Goal: Task Accomplishment & Management: Use online tool/utility

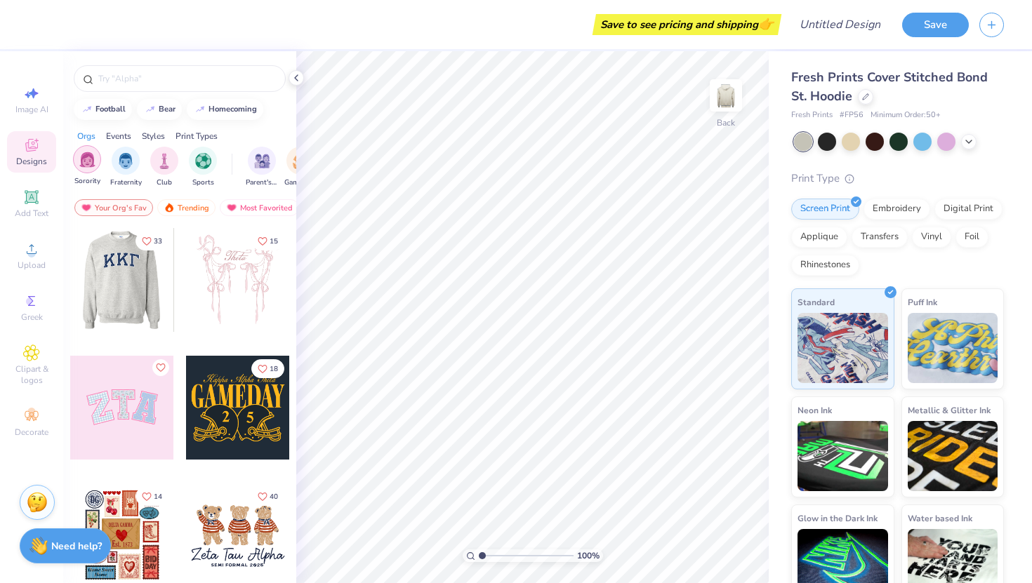
click at [86, 161] on img "filter for Sorority" at bounding box center [87, 160] width 16 height 16
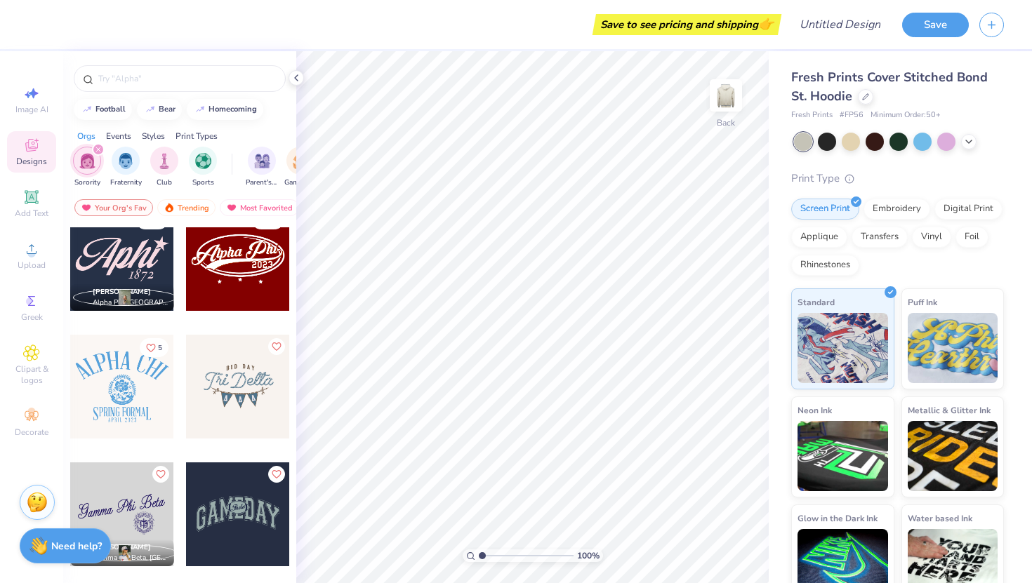
scroll to position [2832, 0]
click at [212, 385] on div at bounding box center [238, 386] width 104 height 104
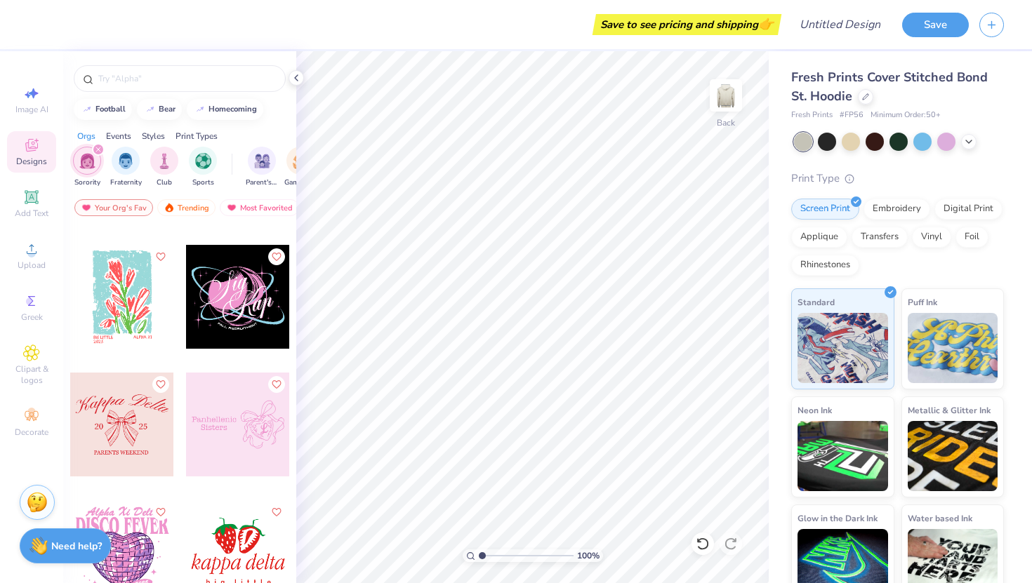
scroll to position [18799, 0]
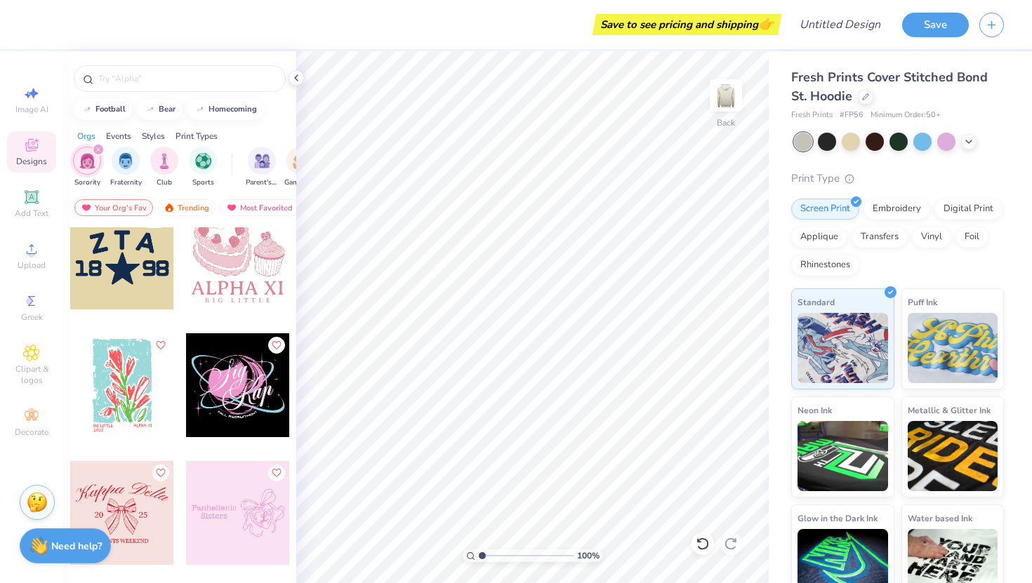
click at [97, 269] on div at bounding box center [122, 258] width 104 height 104
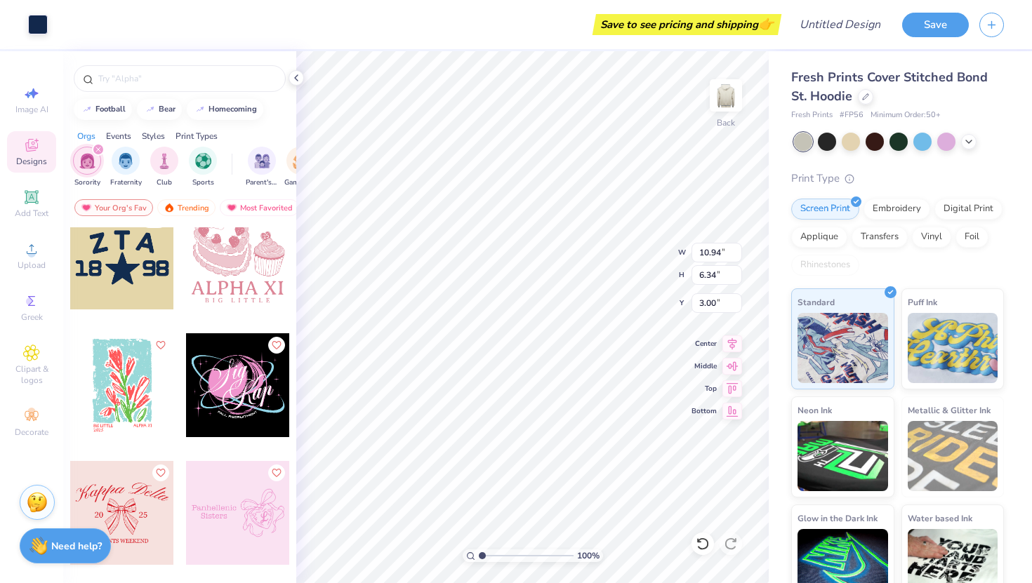
type input "3.00"
click at [897, 203] on div "Embroidery" at bounding box center [896, 207] width 67 height 21
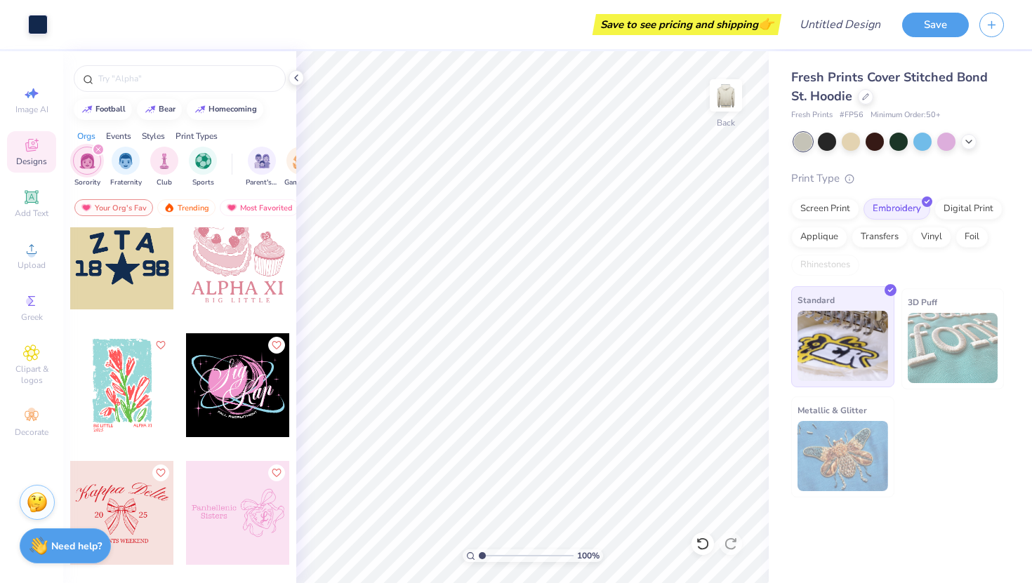
click at [837, 311] on img at bounding box center [842, 346] width 91 height 70
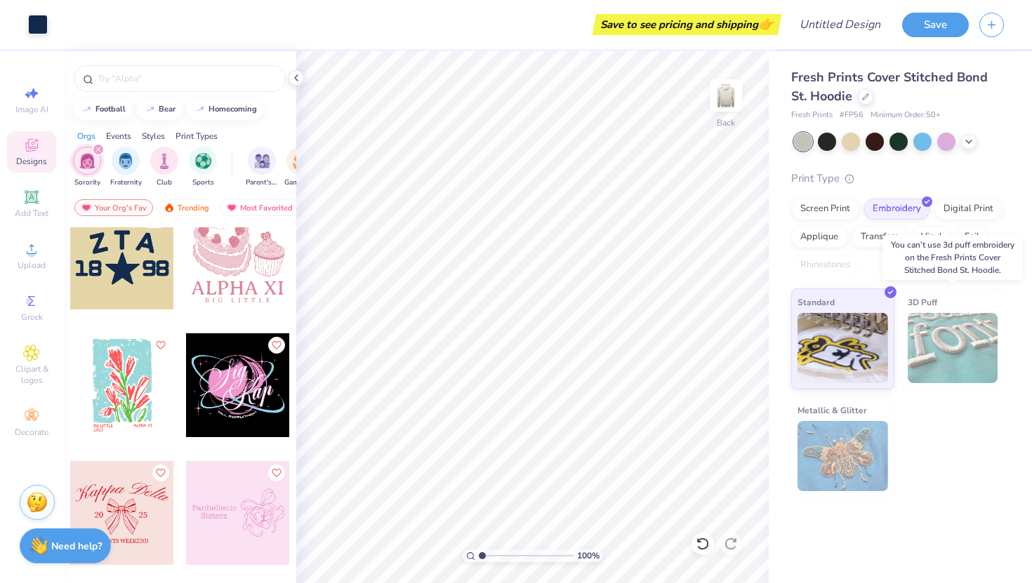
click at [937, 336] on img at bounding box center [952, 348] width 91 height 70
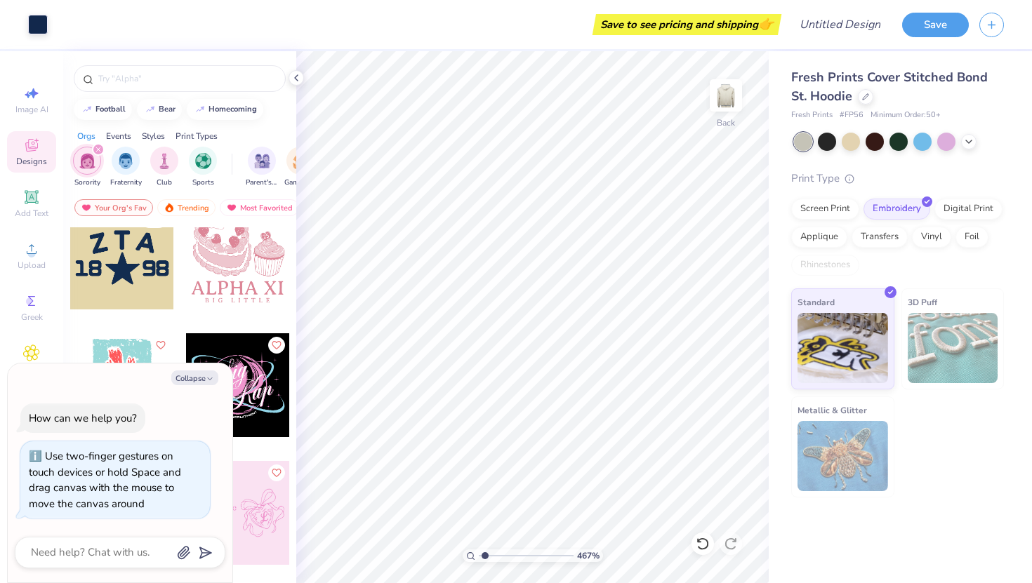
type input "1"
drag, startPoint x: 484, startPoint y: 554, endPoint x: 447, endPoint y: 554, distance: 36.5
click at [479, 554] on input "range" at bounding box center [526, 556] width 95 height 13
click at [193, 378] on button "Collapse" at bounding box center [194, 378] width 47 height 15
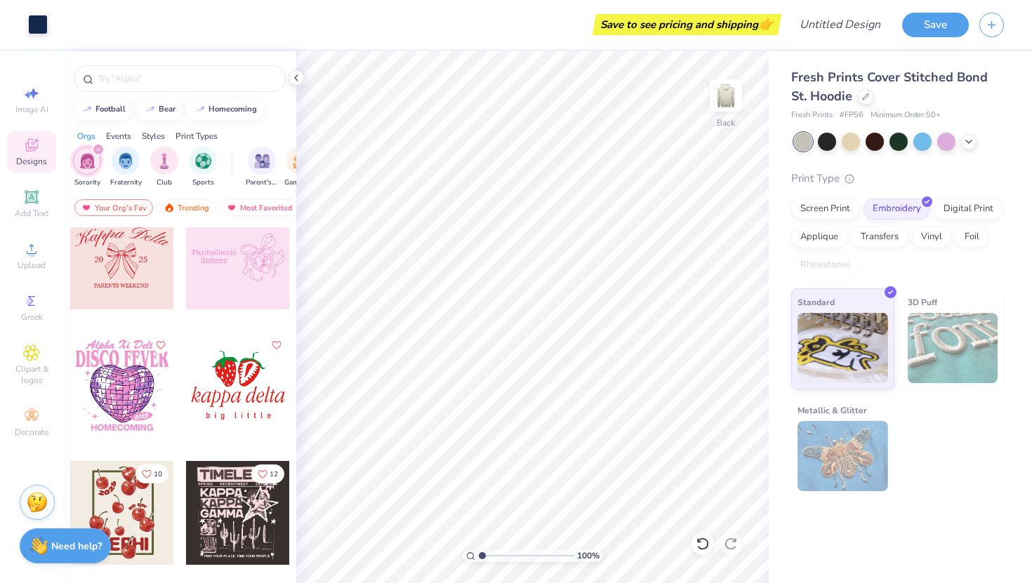
scroll to position [19055, 0]
click at [32, 310] on div "Greek" at bounding box center [31, 307] width 49 height 41
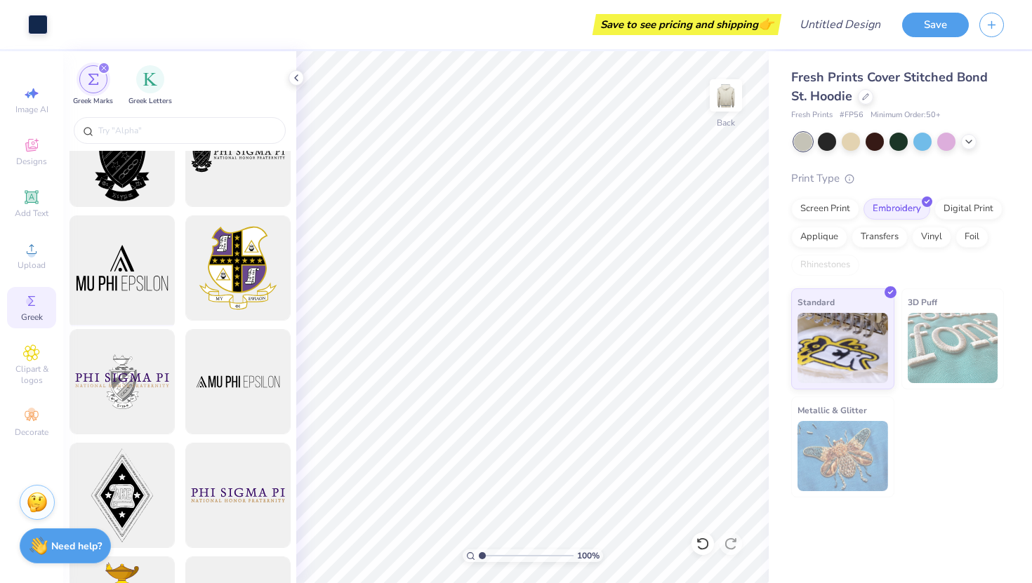
scroll to position [50, 0]
click at [26, 389] on div "Clipart & logos" at bounding box center [31, 365] width 49 height 53
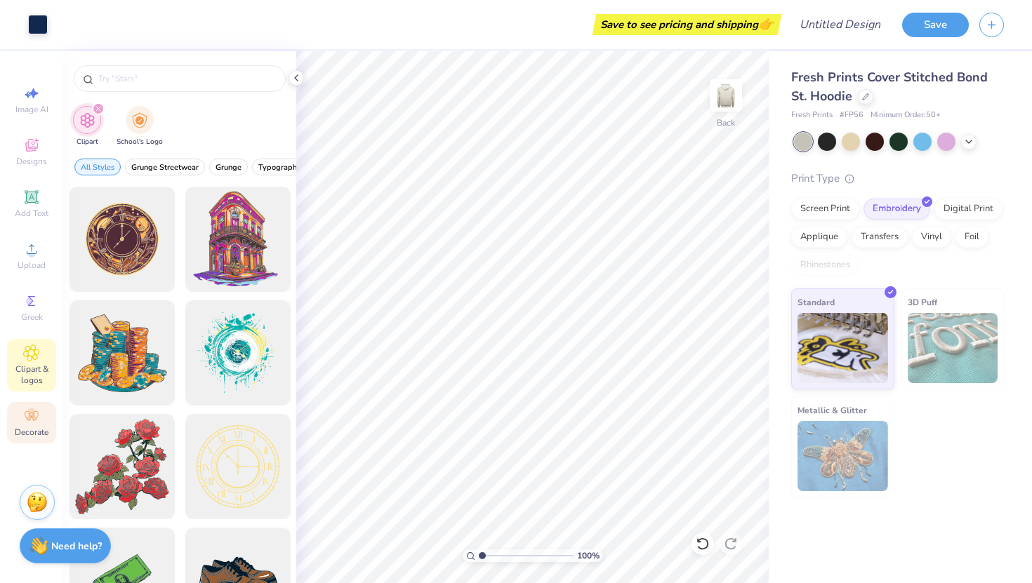
click at [27, 438] on div "Decorate" at bounding box center [31, 422] width 49 height 41
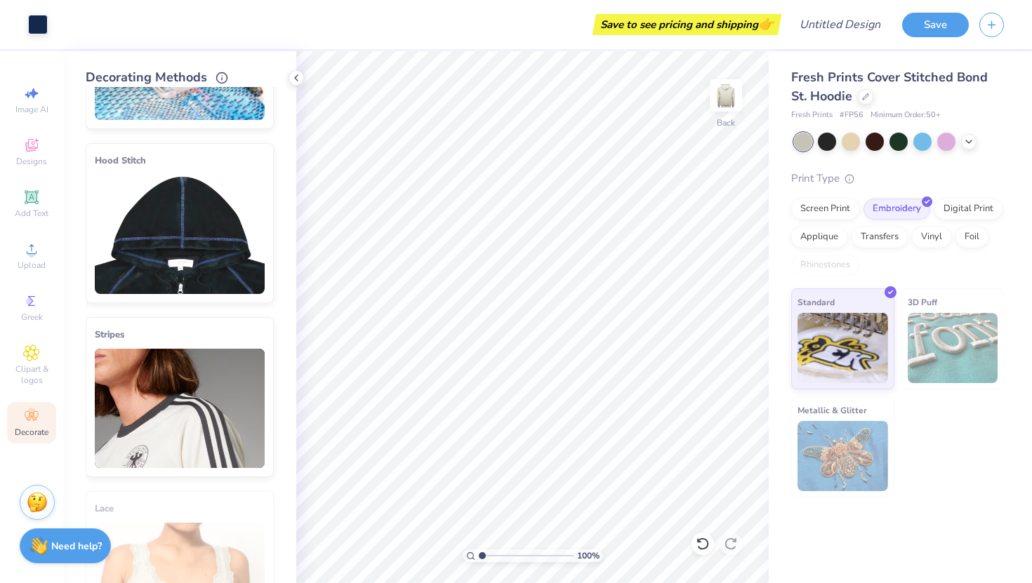
scroll to position [130, 0]
click at [189, 419] on img at bounding box center [180, 407] width 170 height 119
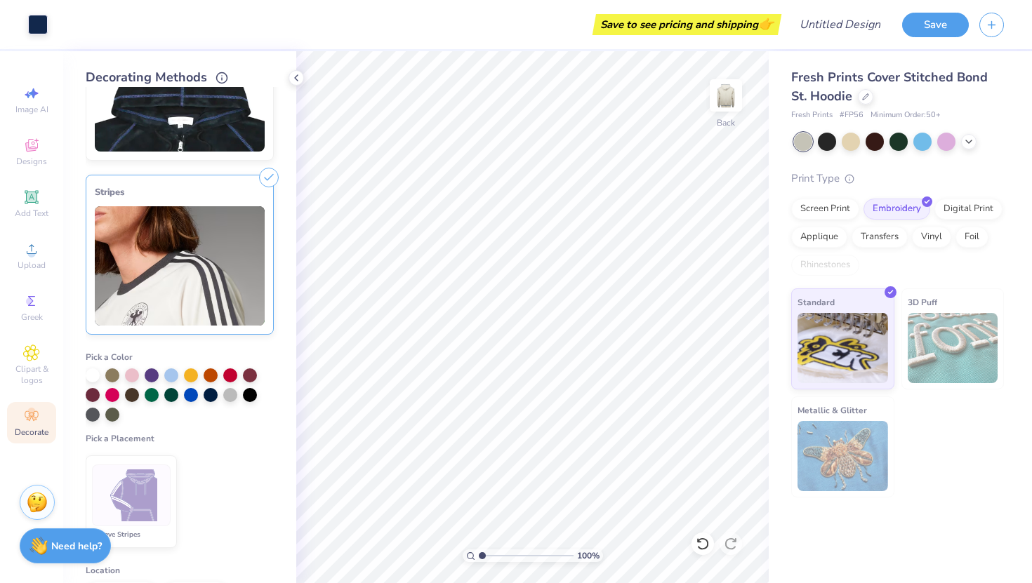
scroll to position [291, 0]
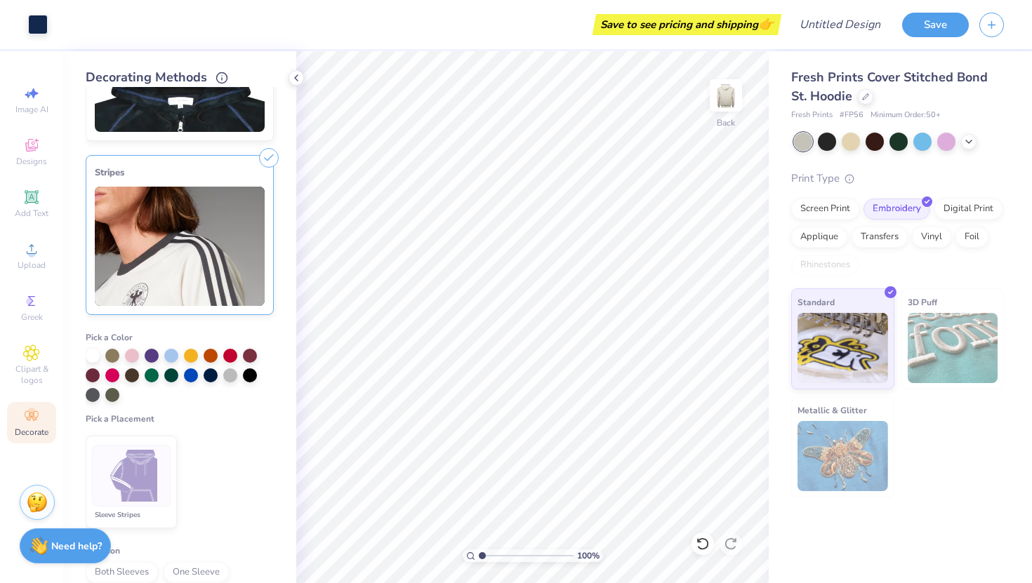
click at [135, 488] on img at bounding box center [131, 476] width 53 height 53
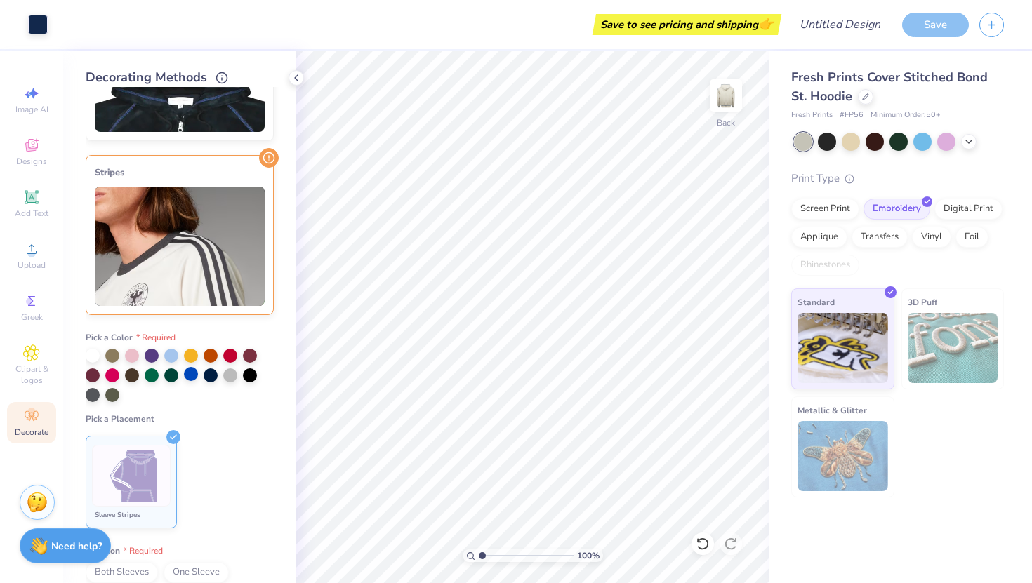
click at [193, 374] on div at bounding box center [191, 374] width 14 height 14
click at [204, 374] on div at bounding box center [211, 374] width 14 height 14
click at [147, 472] on img at bounding box center [131, 476] width 53 height 53
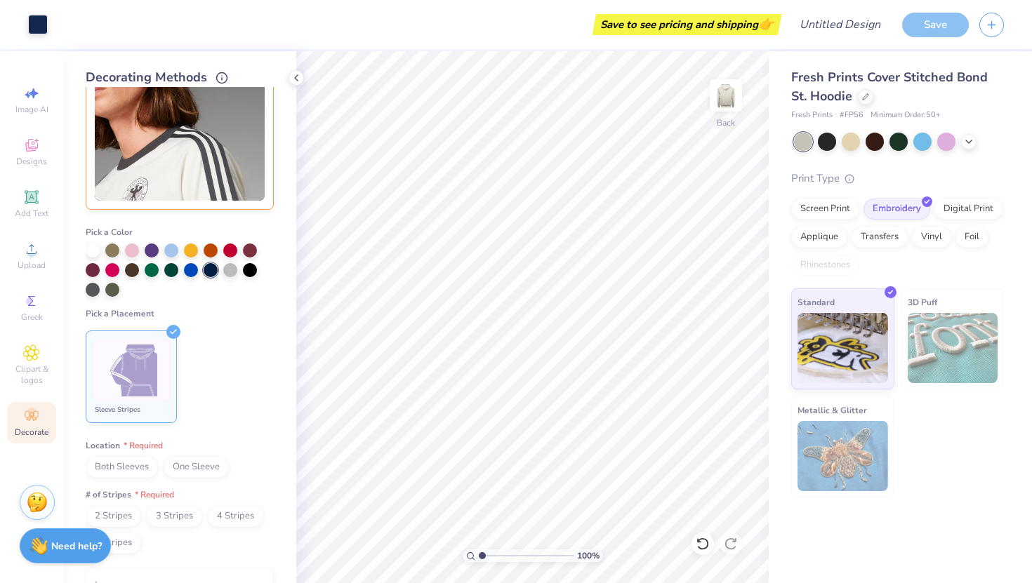
scroll to position [401, 0]
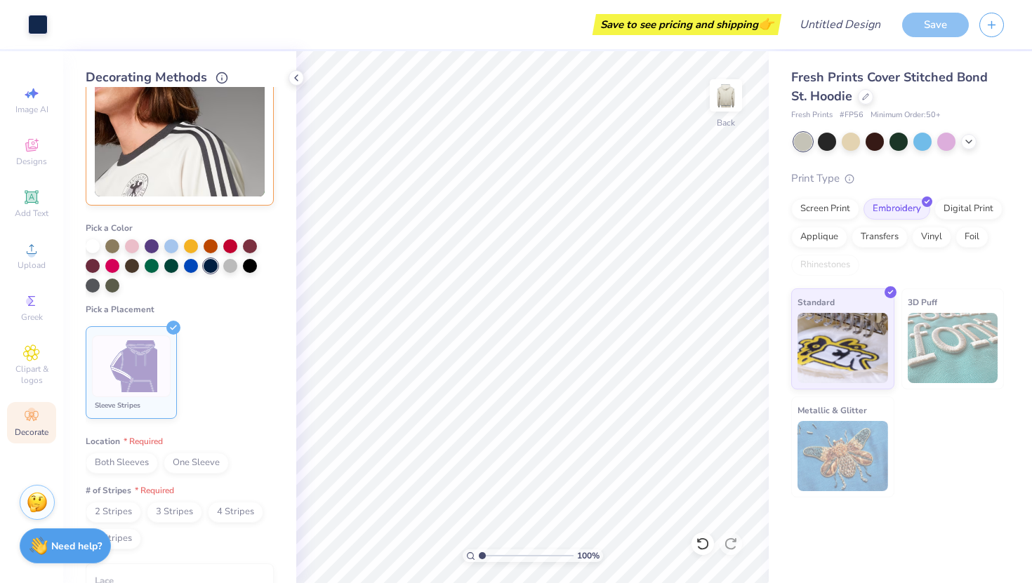
click at [142, 461] on span "Both Sleeves" at bounding box center [122, 463] width 72 height 21
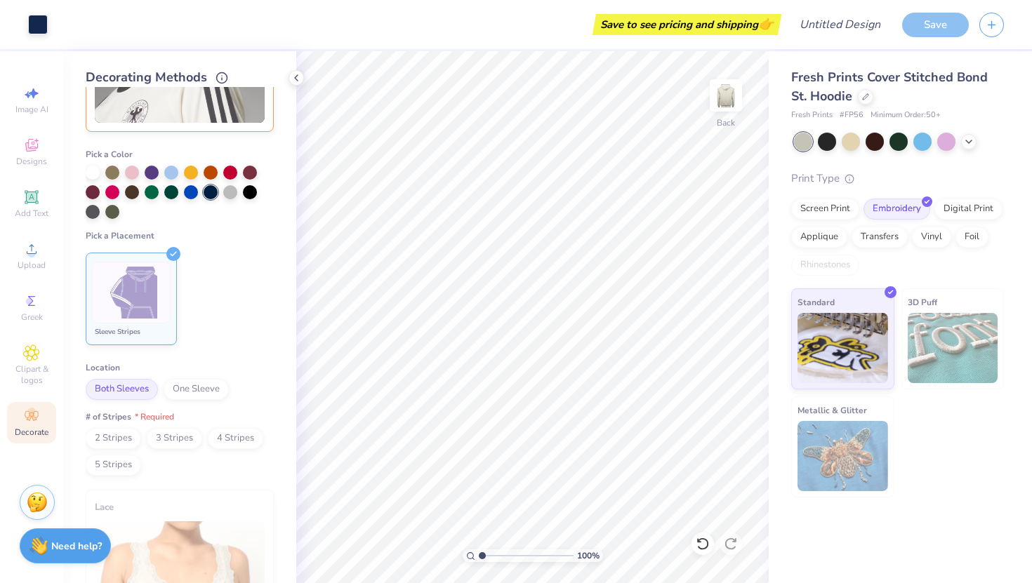
scroll to position [475, 0]
click at [155, 444] on span "3 Stripes" at bounding box center [174, 437] width 55 height 21
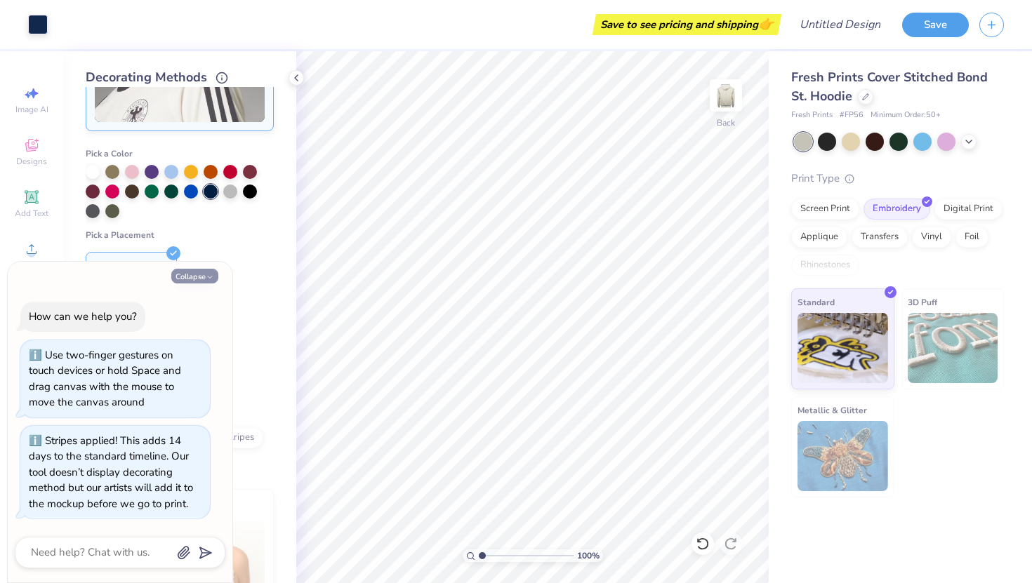
click at [209, 277] on icon "button" at bounding box center [210, 277] width 8 height 8
type textarea "x"
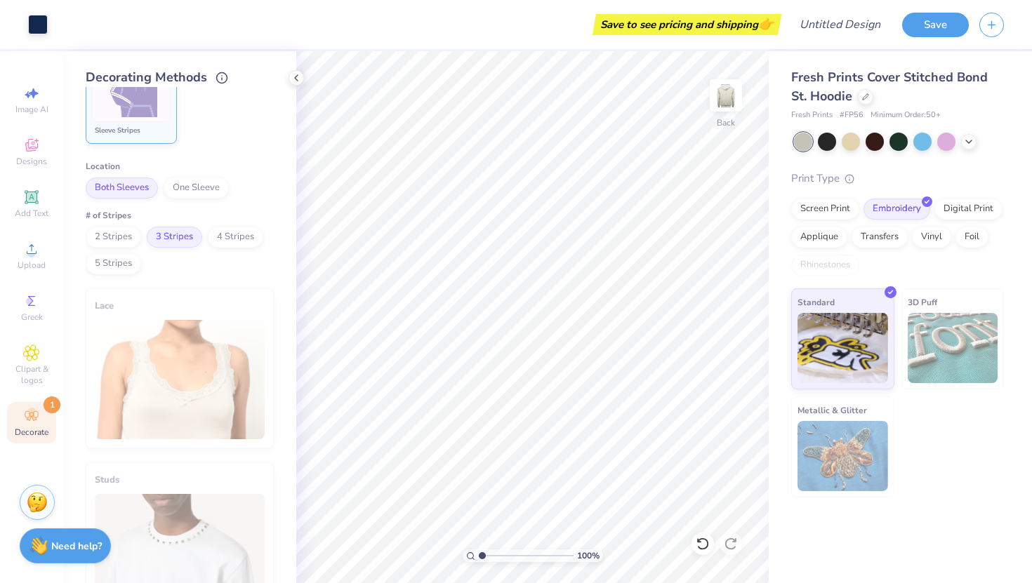
scroll to position [663, 0]
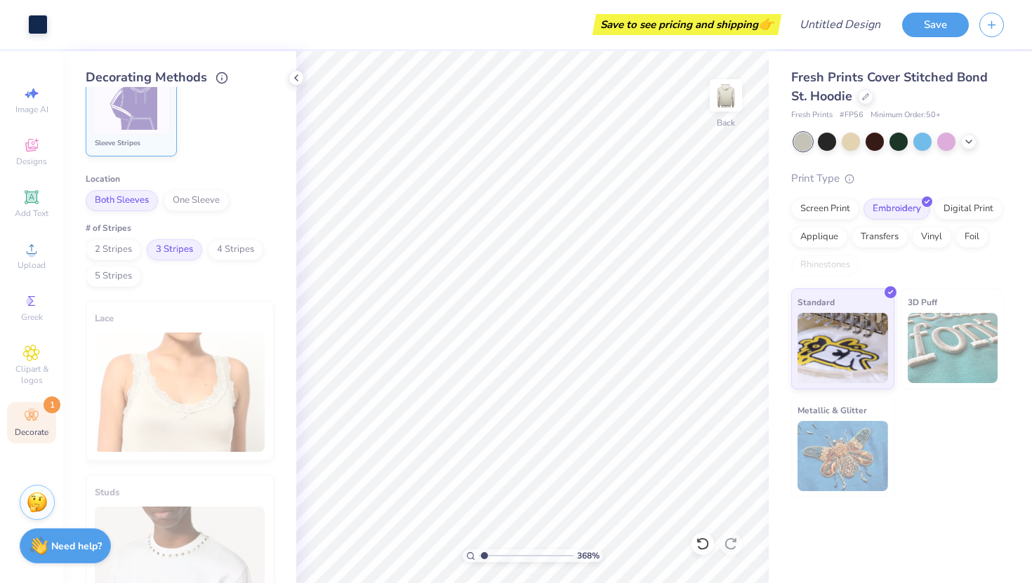
type input "1"
click at [451, 555] on div "100 %" at bounding box center [533, 317] width 532 height 532
click at [724, 110] on img at bounding box center [726, 95] width 56 height 56
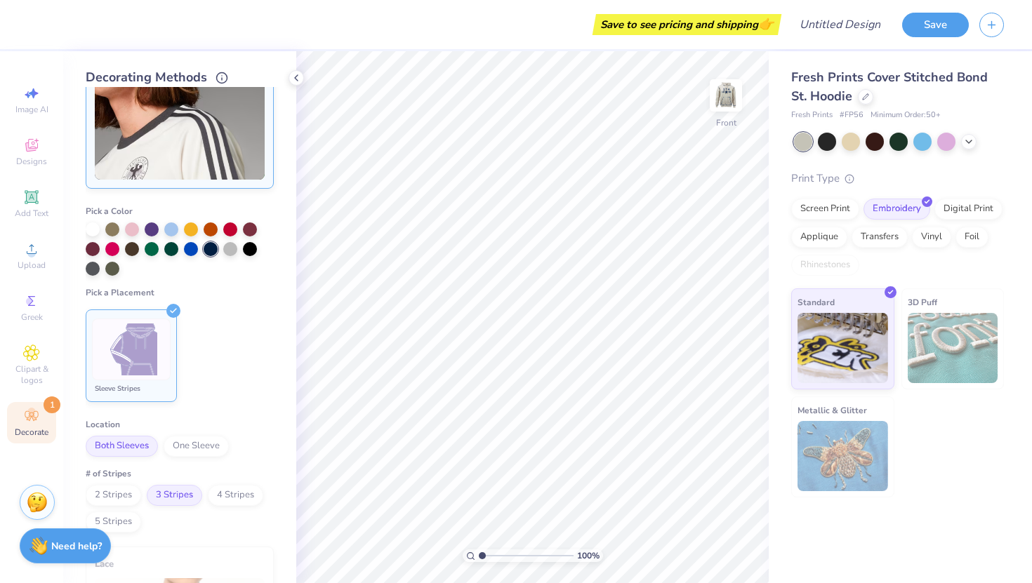
scroll to position [415, 0]
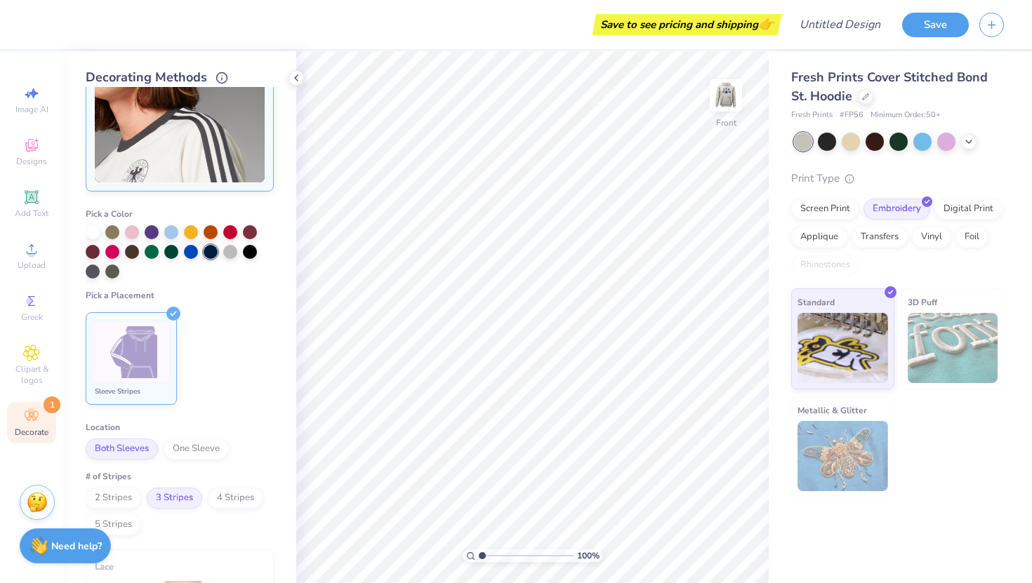
click at [134, 354] on img at bounding box center [131, 352] width 53 height 53
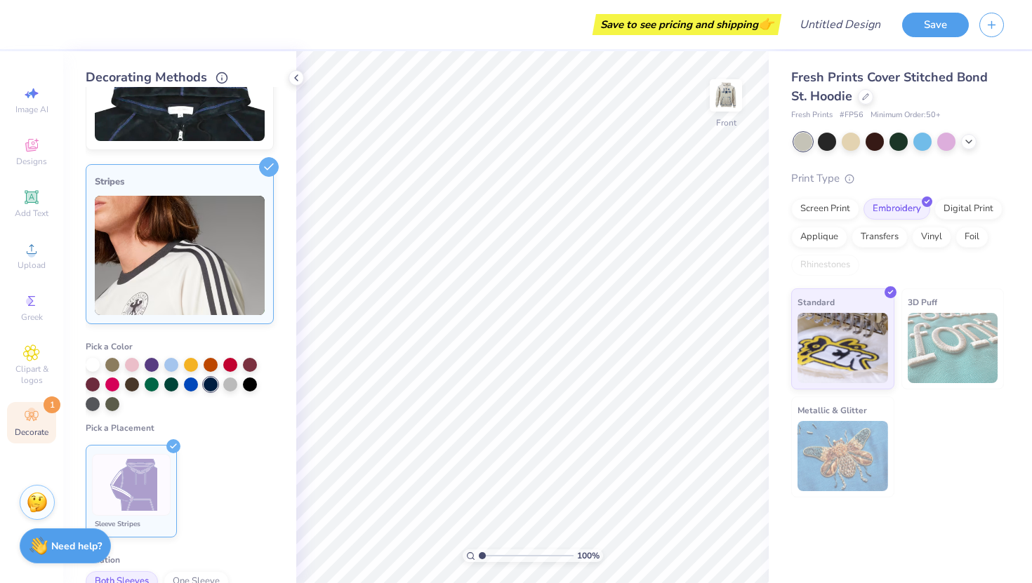
scroll to position [254, 0]
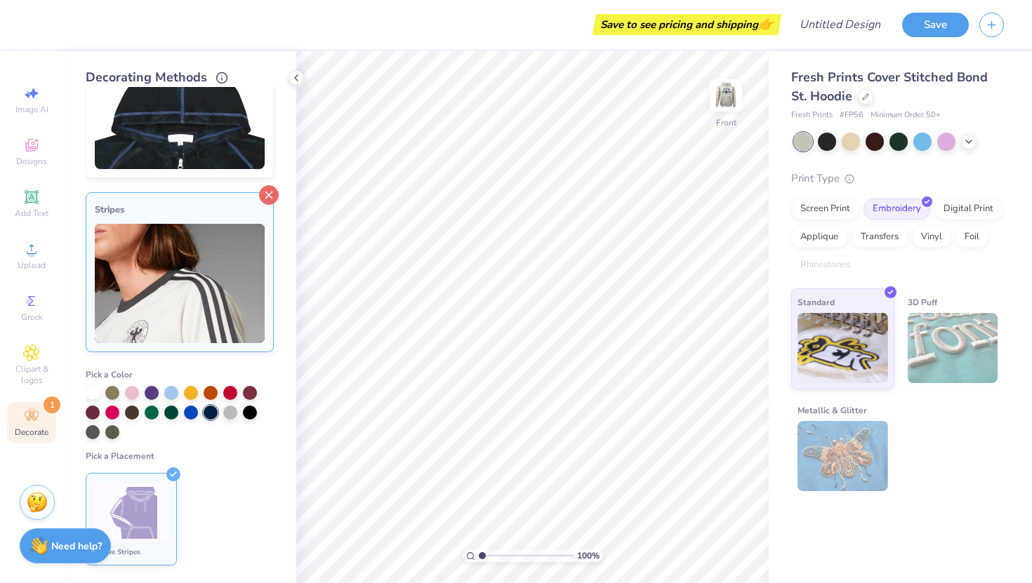
click at [269, 195] on line at bounding box center [269, 195] width 6 height 6
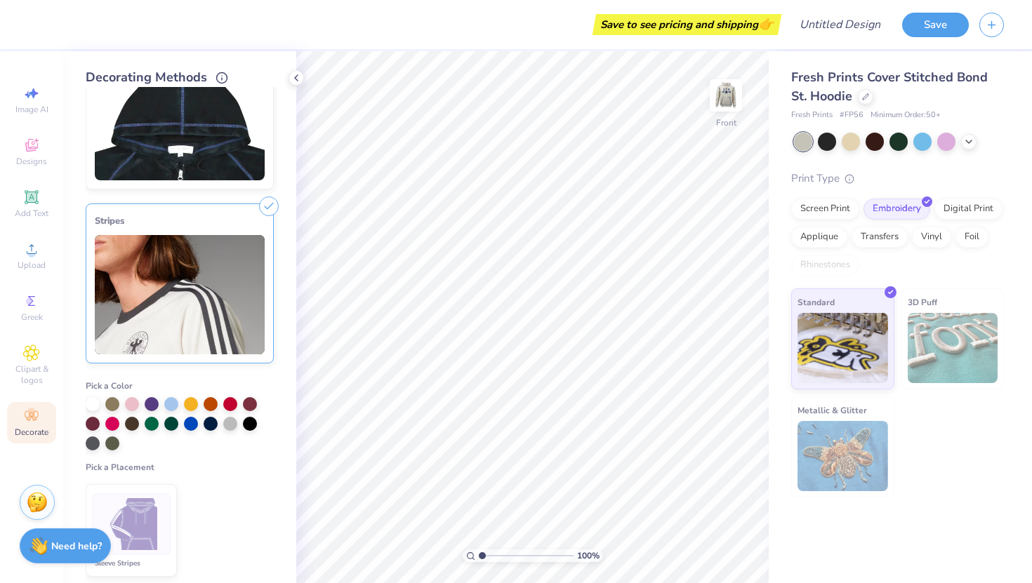
scroll to position [232, 0]
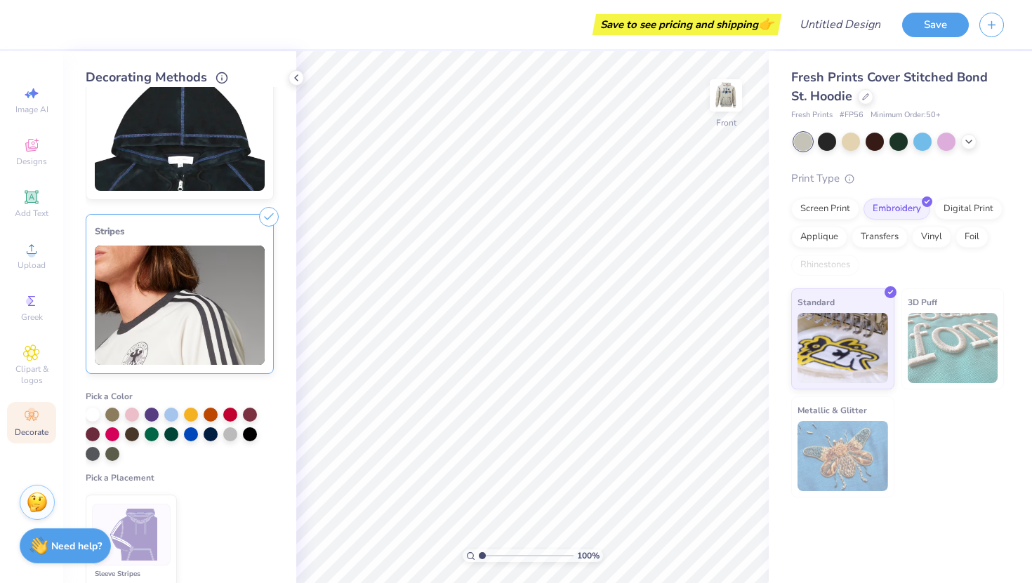
click at [269, 219] on icon at bounding box center [269, 217] width 20 height 20
click at [301, 74] on icon at bounding box center [296, 77] width 11 height 11
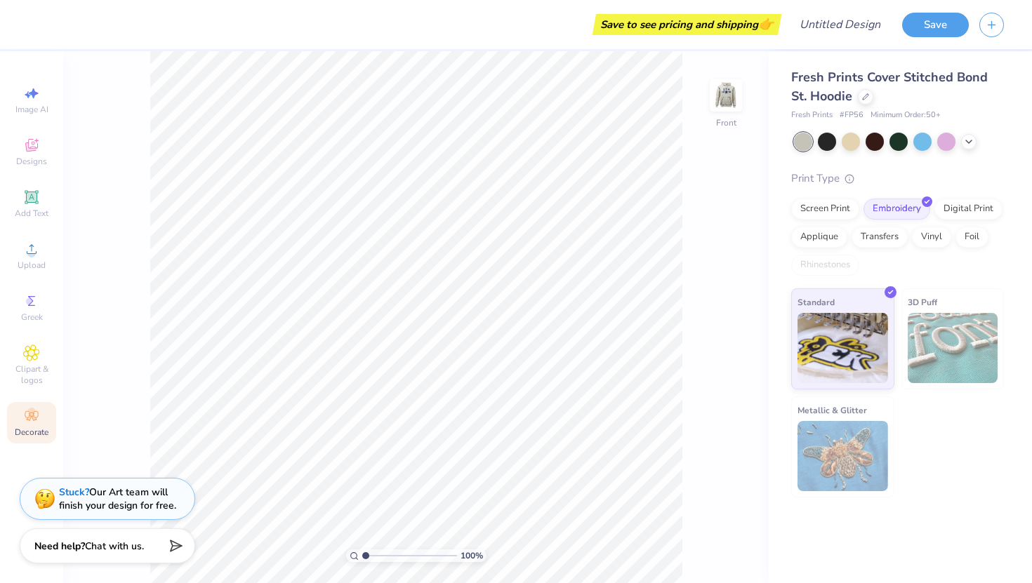
click at [58, 338] on div "Image AI Designs Add Text Upload Greek Clipart & logos Decorate" at bounding box center [31, 317] width 63 height 532
click at [35, 413] on icon at bounding box center [31, 416] width 17 height 17
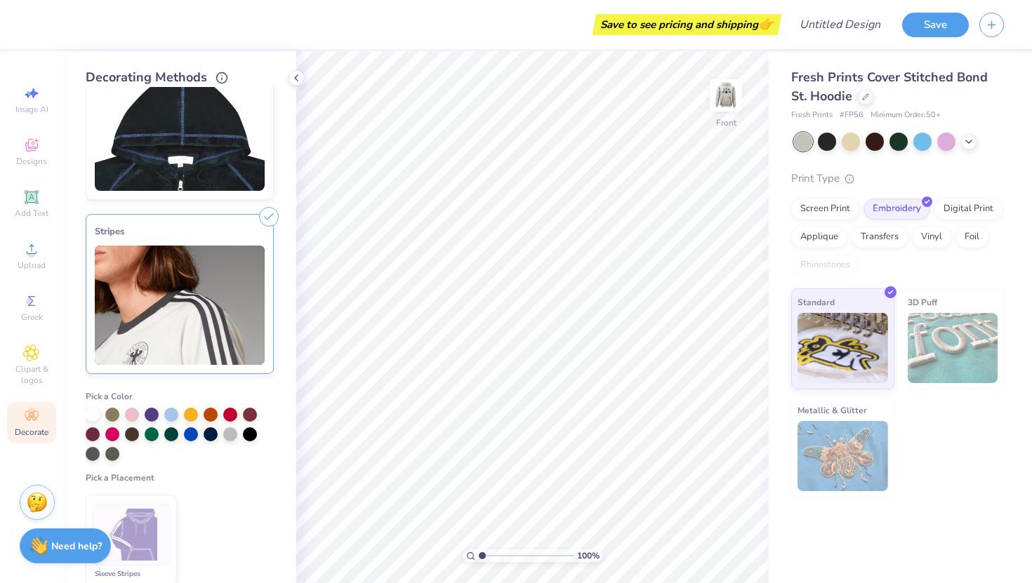
click at [263, 215] on icon at bounding box center [269, 217] width 20 height 20
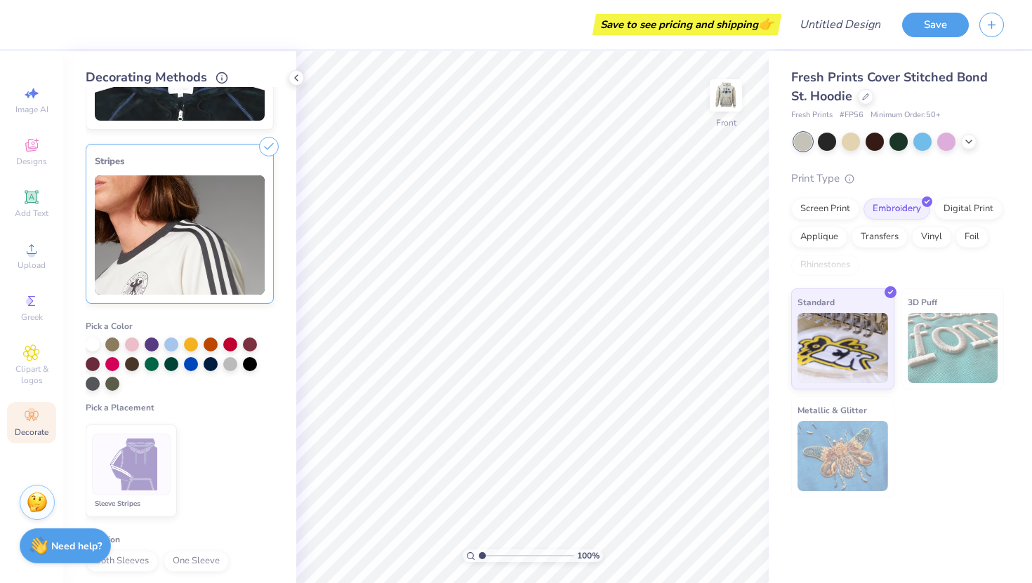
scroll to position [206, 0]
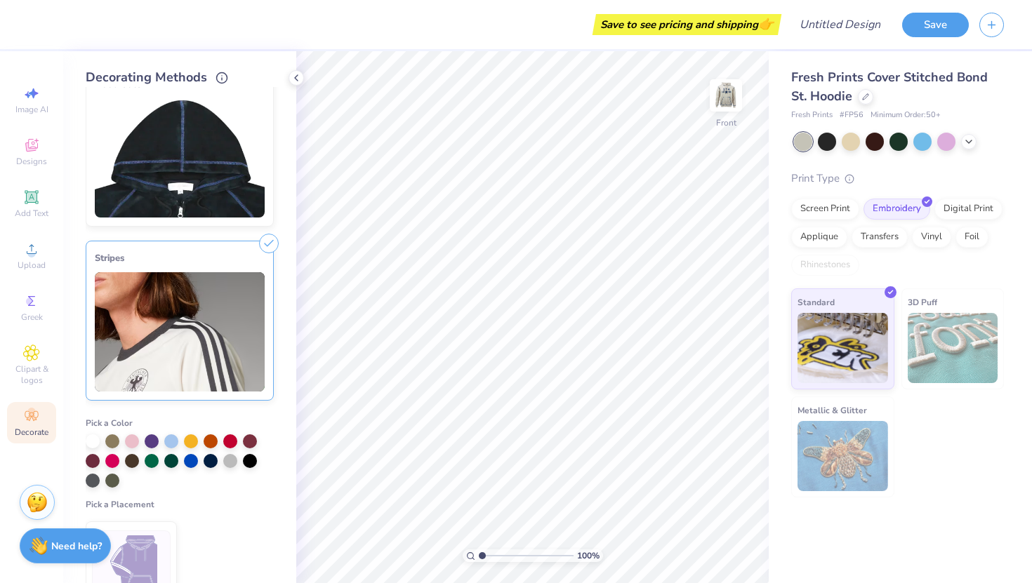
click at [215, 288] on img at bounding box center [180, 331] width 170 height 119
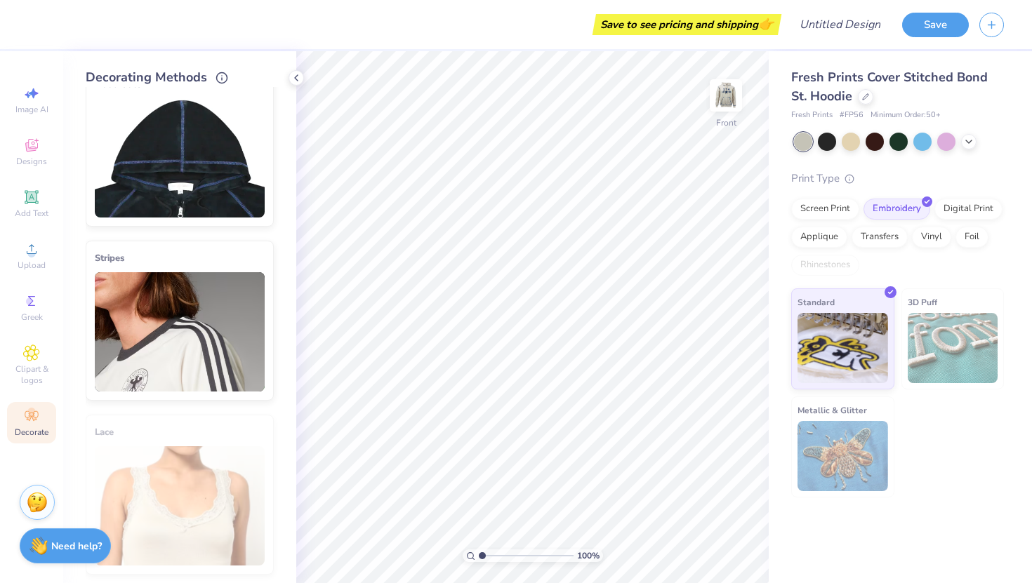
click at [149, 447] on div "Lace" at bounding box center [180, 495] width 188 height 160
click at [201, 118] on img at bounding box center [180, 157] width 170 height 119
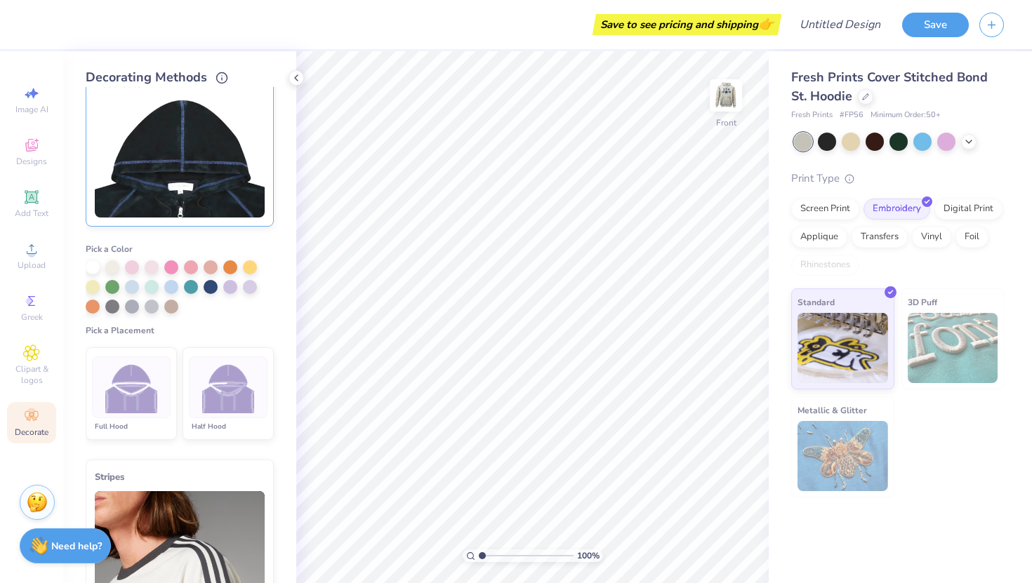
click at [203, 120] on img at bounding box center [180, 157] width 170 height 119
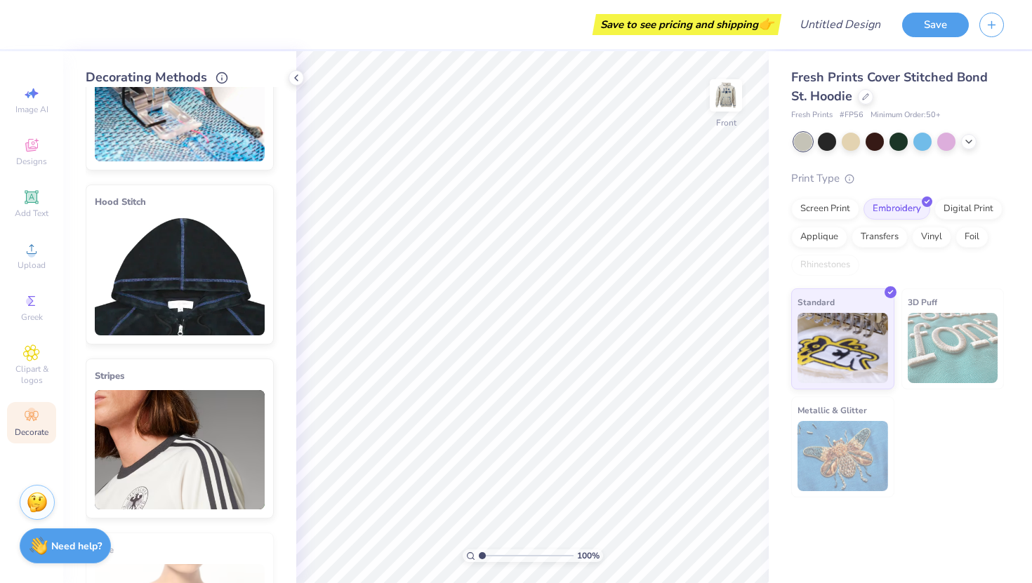
scroll to position [85, 0]
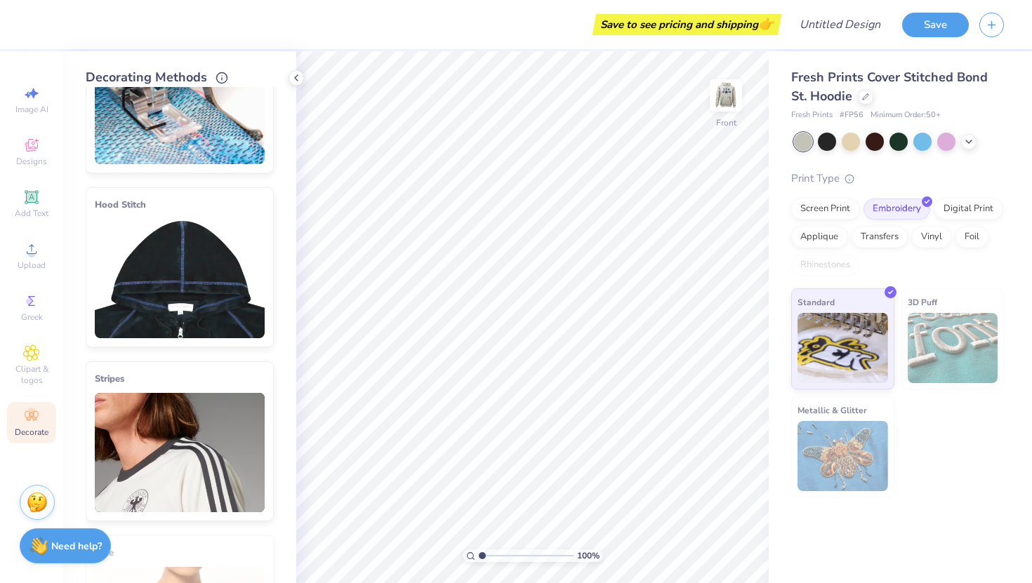
click at [274, 189] on icon at bounding box center [269, 192] width 20 height 20
click at [267, 362] on icon at bounding box center [269, 367] width 20 height 20
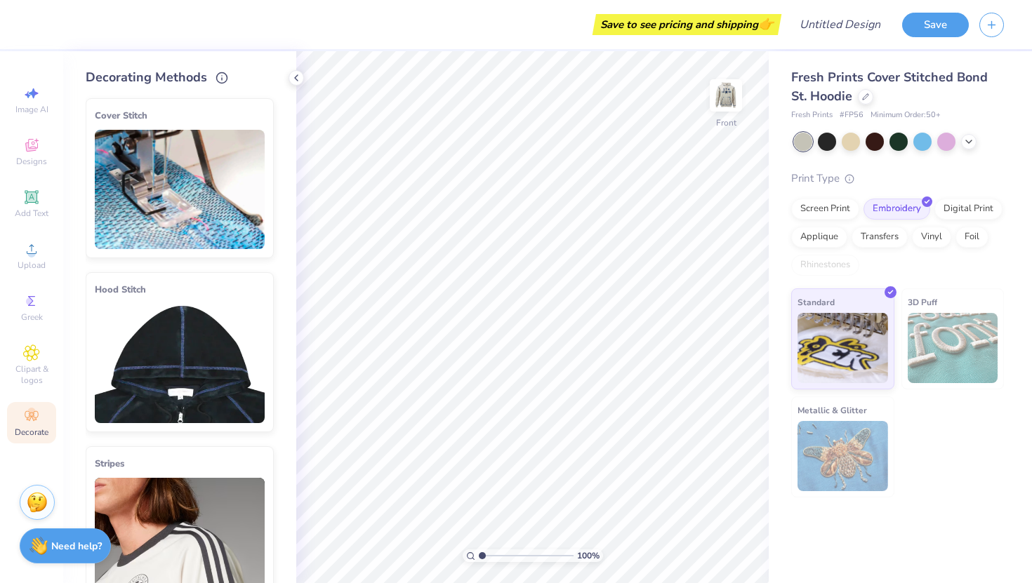
scroll to position [1, 0]
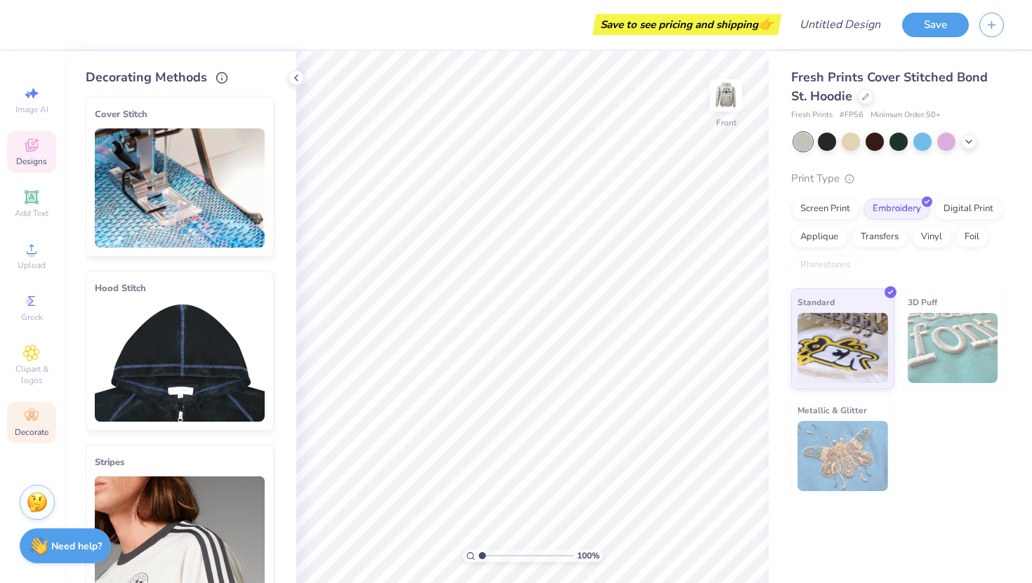
click at [21, 157] on span "Designs" at bounding box center [31, 161] width 31 height 11
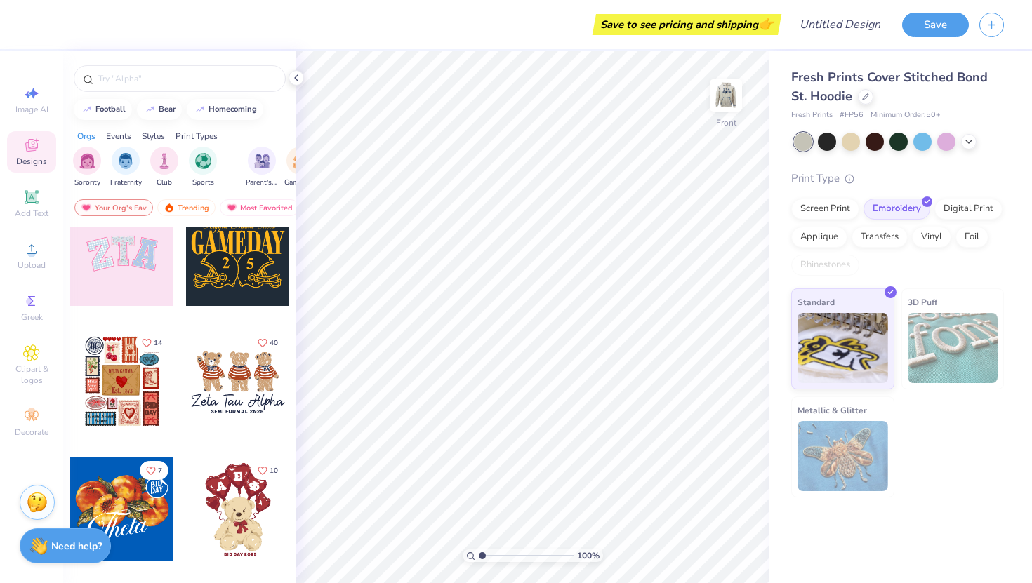
scroll to position [155, 0]
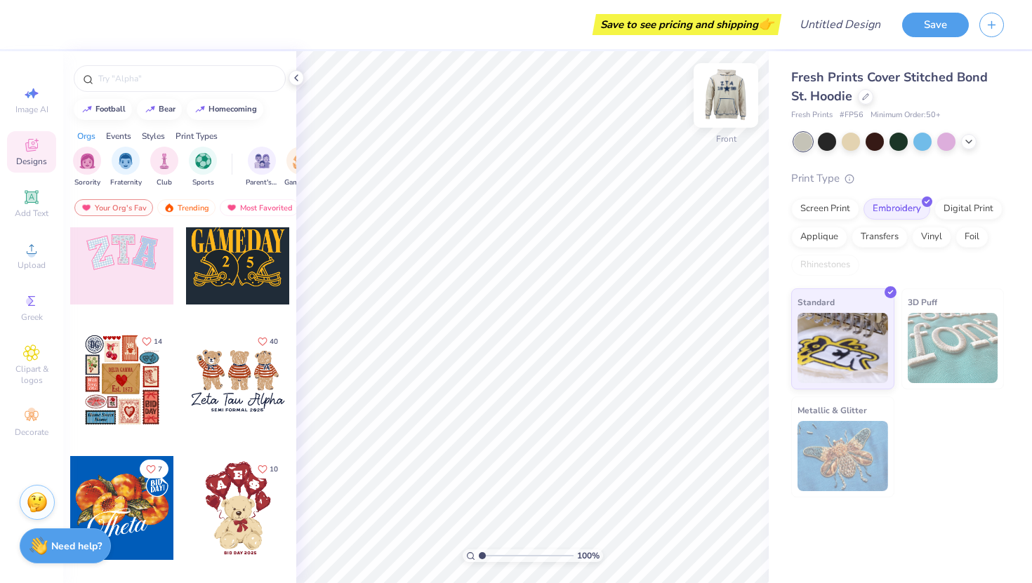
click at [718, 89] on img at bounding box center [726, 95] width 56 height 56
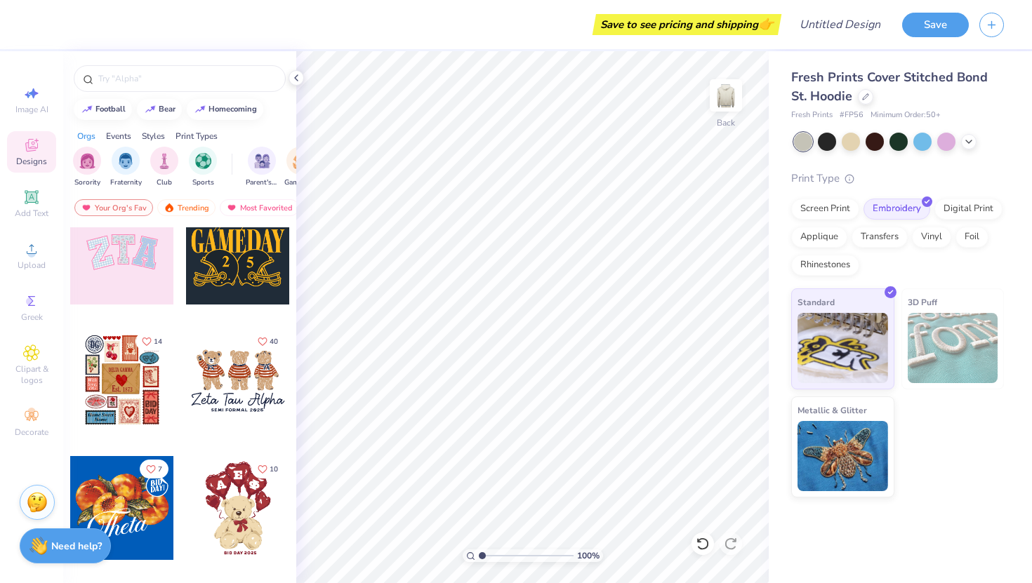
click at [244, 385] on div at bounding box center [238, 380] width 104 height 104
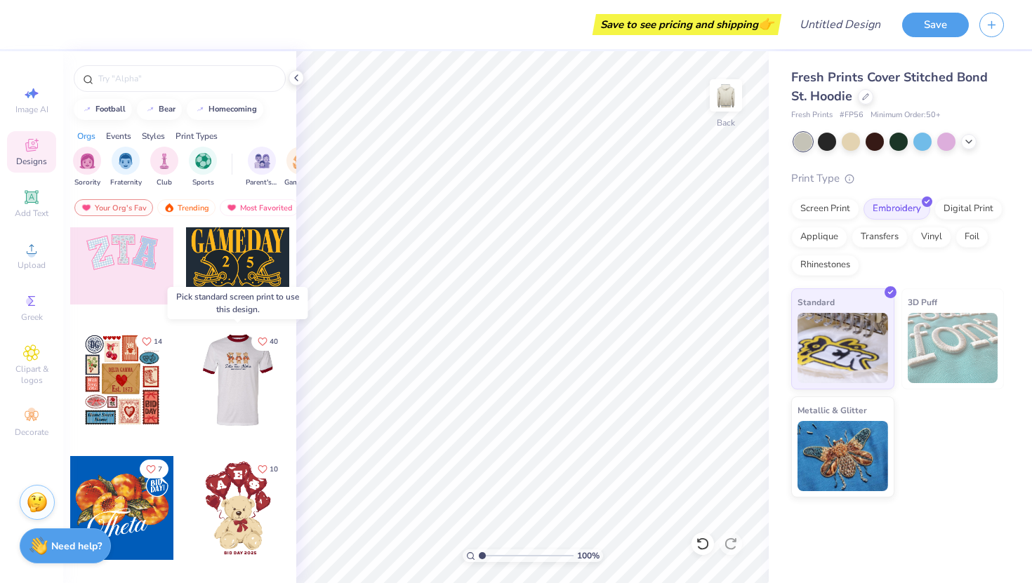
click at [186, 390] on div at bounding box center [134, 380] width 104 height 104
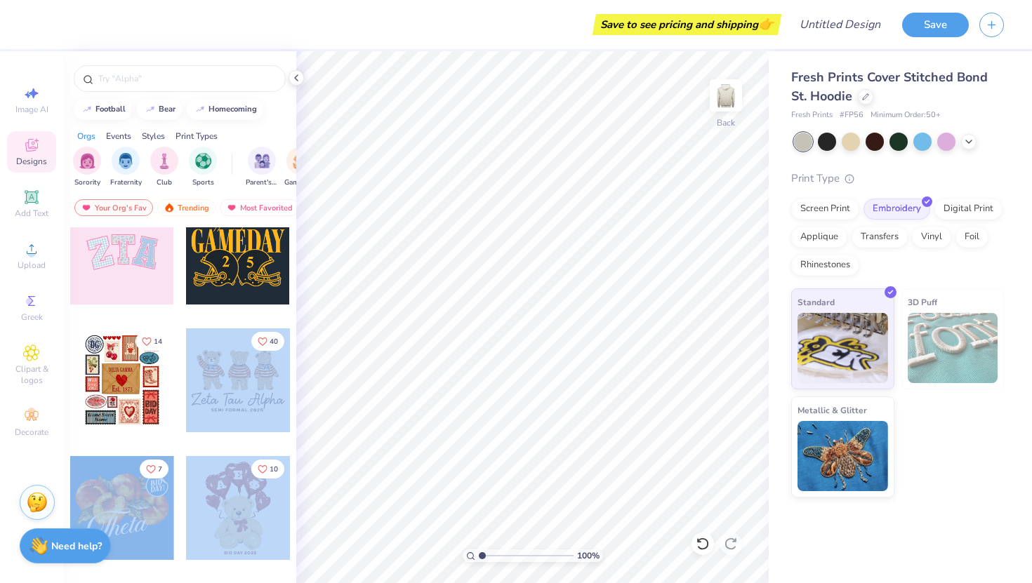
click at [387, 313] on div "Save to see pricing and shipping 👉 Design Title Save Image AI Designs Add Text …" at bounding box center [516, 291] width 1032 height 583
click at [208, 366] on div at bounding box center [238, 380] width 104 height 104
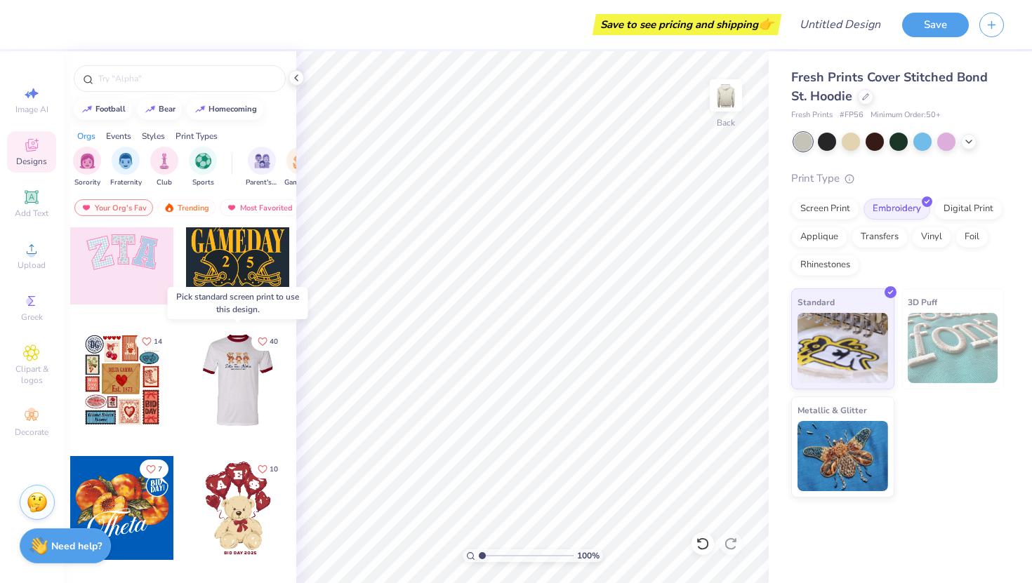
click at [186, 347] on div at bounding box center [134, 380] width 104 height 104
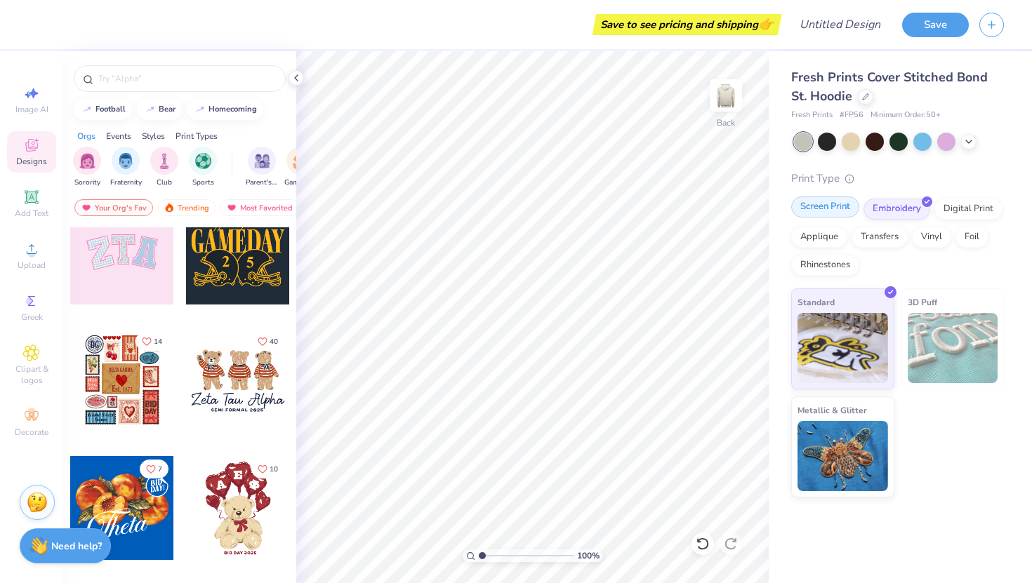
click at [837, 207] on div "Screen Print" at bounding box center [825, 207] width 68 height 21
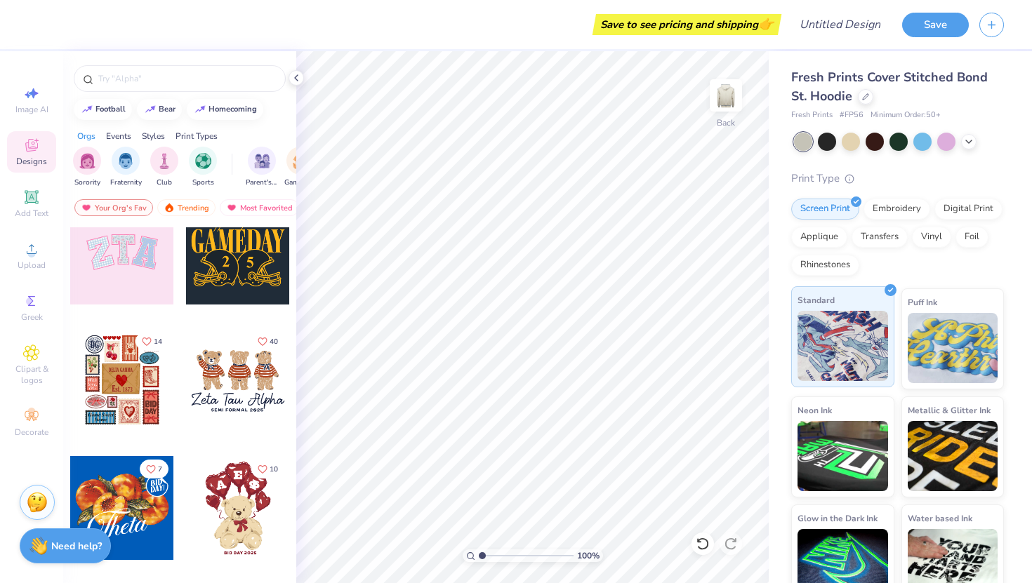
click at [849, 314] on img at bounding box center [842, 346] width 91 height 70
click at [229, 366] on div at bounding box center [238, 380] width 104 height 104
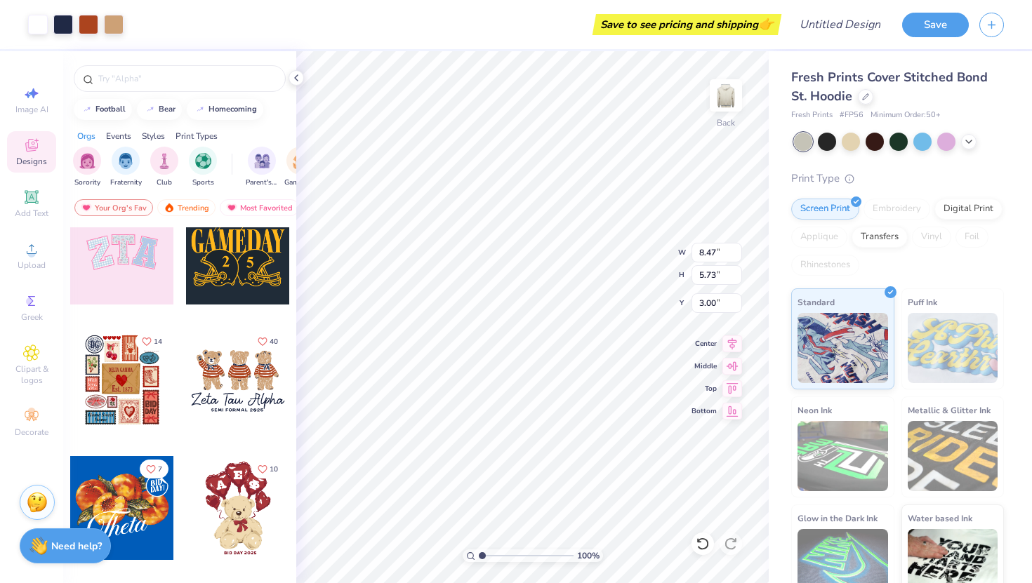
type input "3.97"
